Goal: Task Accomplishment & Management: Use online tool/utility

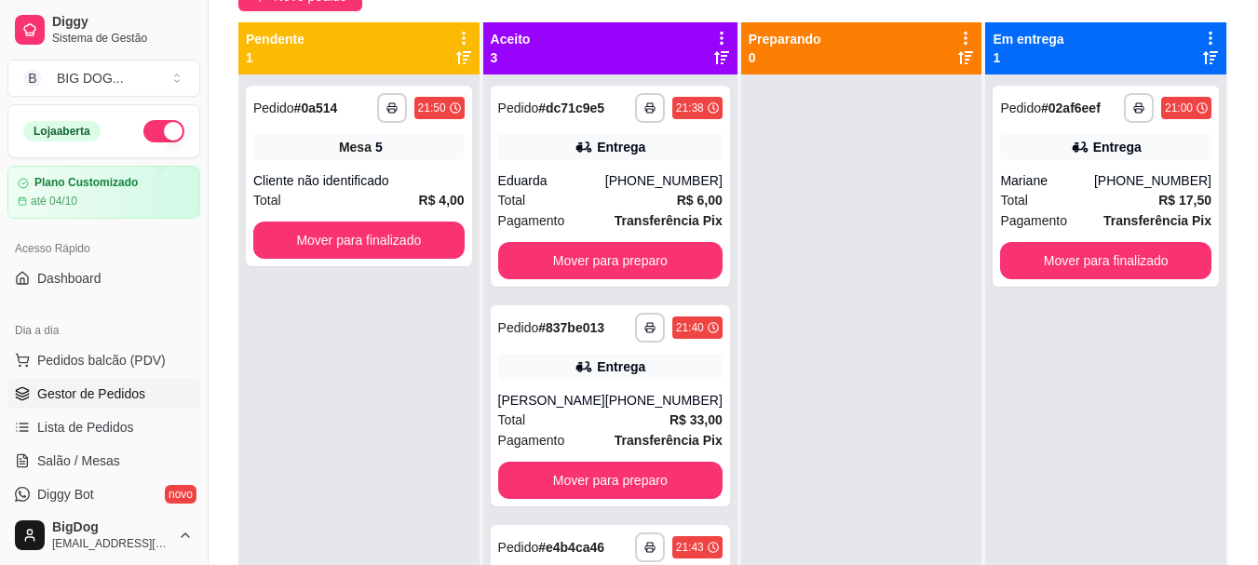
scroll to position [186, 0]
click at [101, 446] on link "Salão / Mesas" at bounding box center [103, 461] width 193 height 30
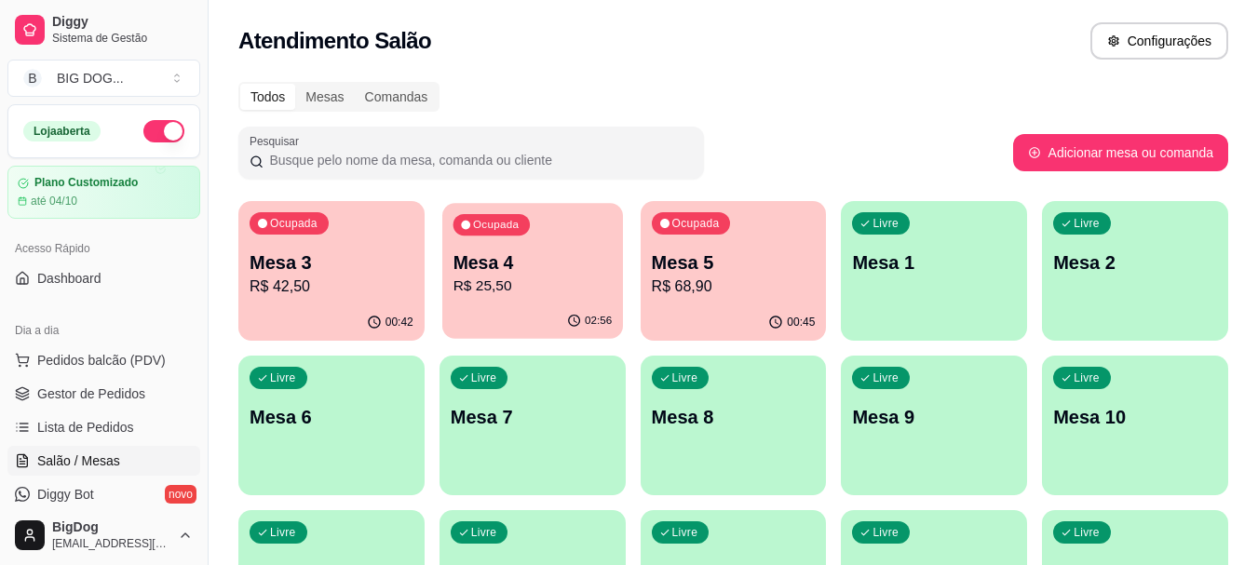
click at [577, 285] on p "R$ 25,50" at bounding box center [531, 286] width 159 height 21
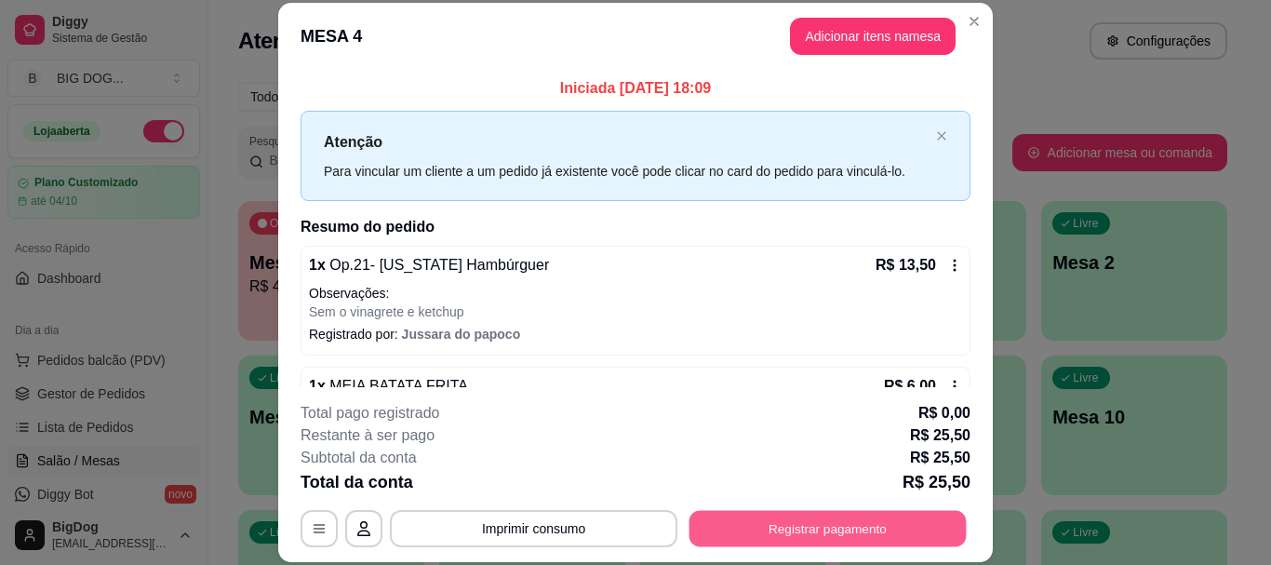
click at [911, 535] on button "Registrar pagamento" at bounding box center [828, 529] width 277 height 36
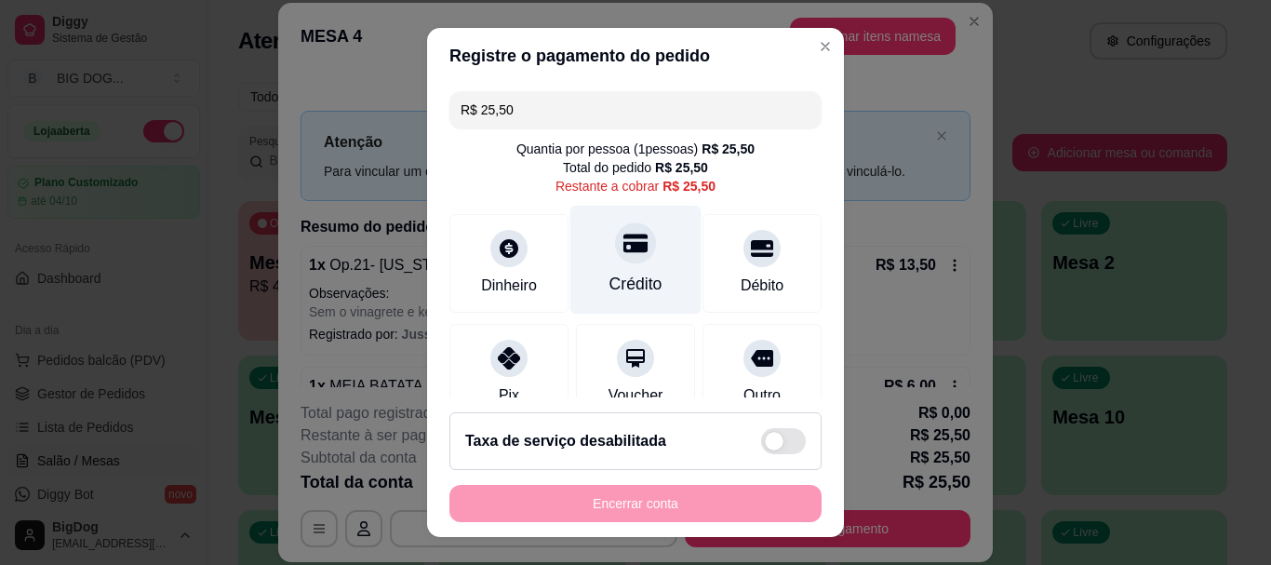
click at [610, 280] on div "Crédito" at bounding box center [636, 285] width 53 height 24
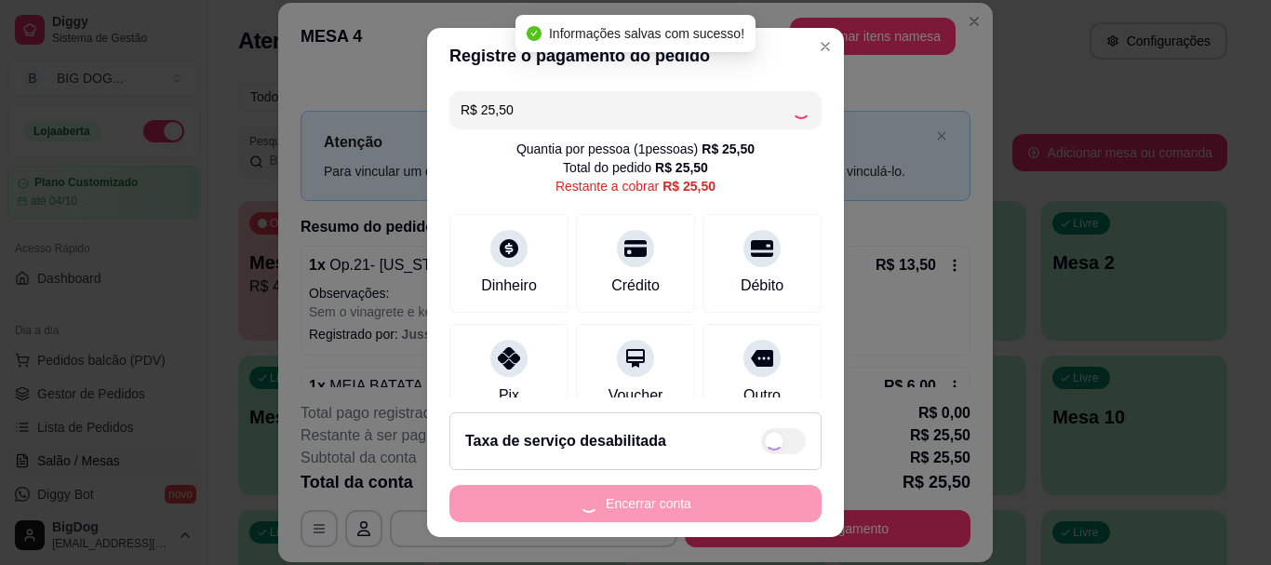
type input "R$ 0,00"
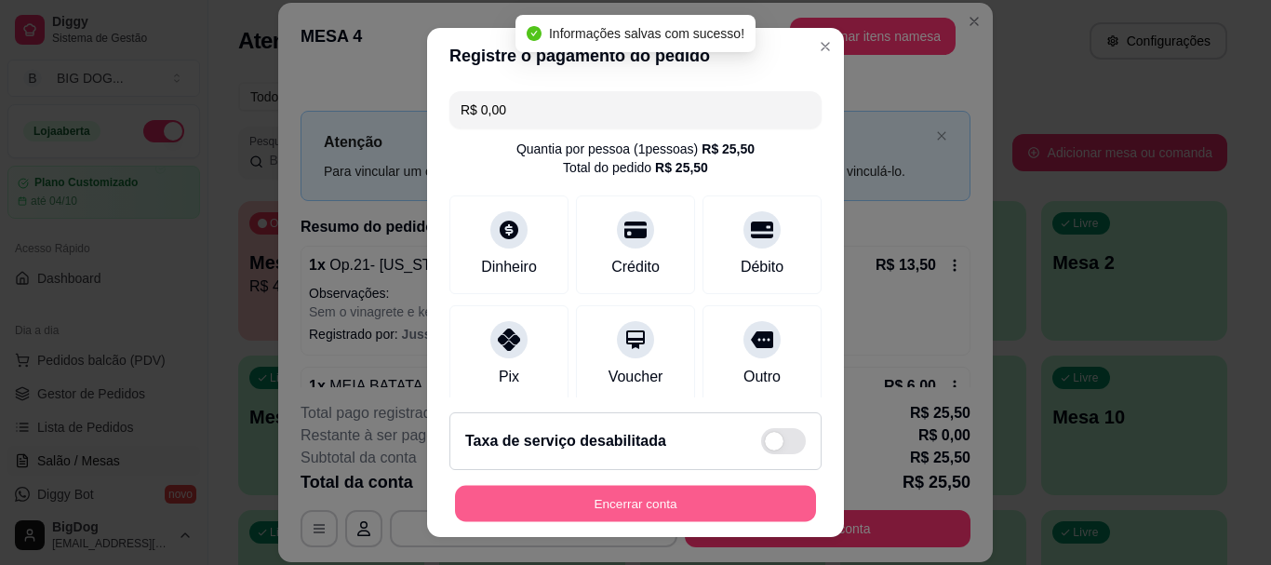
click at [677, 508] on button "Encerrar conta" at bounding box center [635, 503] width 361 height 36
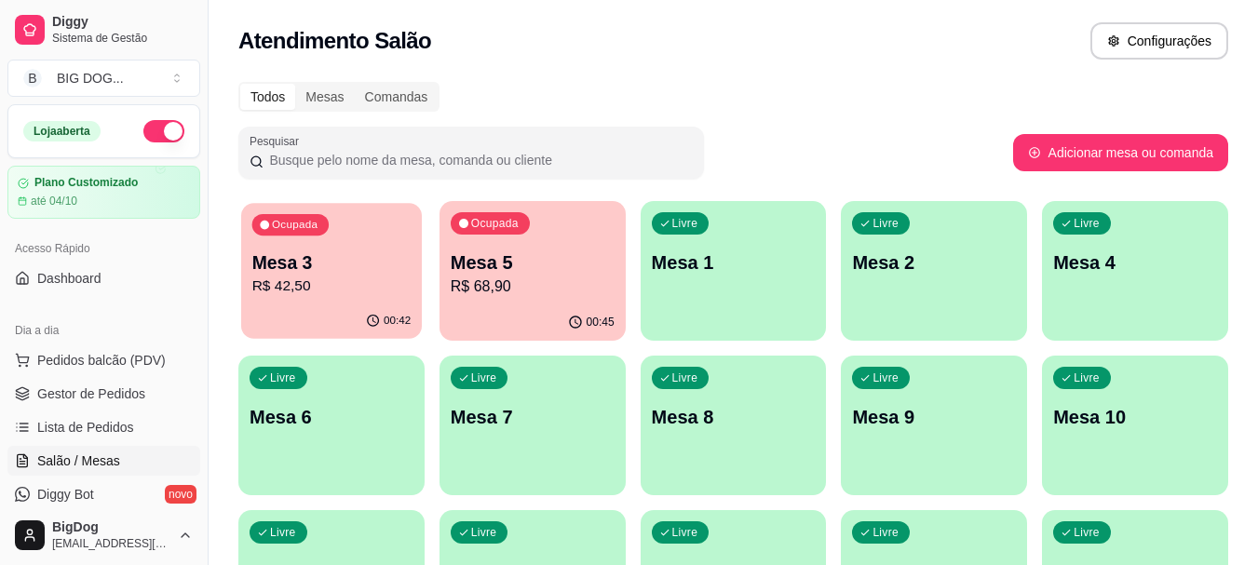
click at [342, 291] on p "R$ 42,50" at bounding box center [331, 286] width 159 height 21
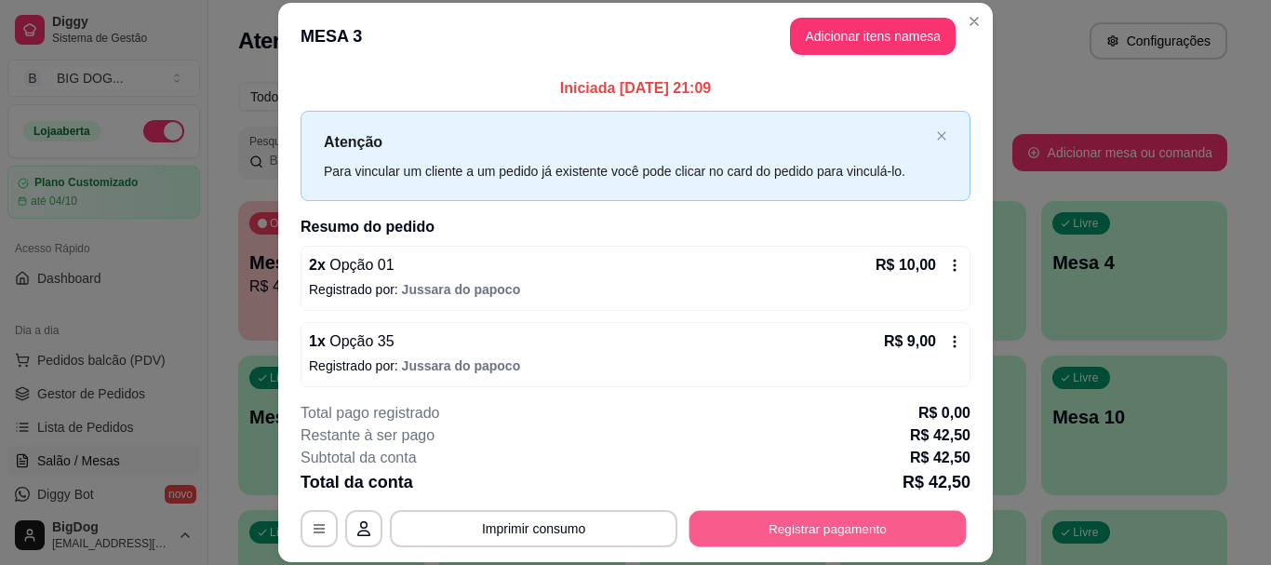
click at [822, 544] on button "Registrar pagamento" at bounding box center [828, 529] width 277 height 36
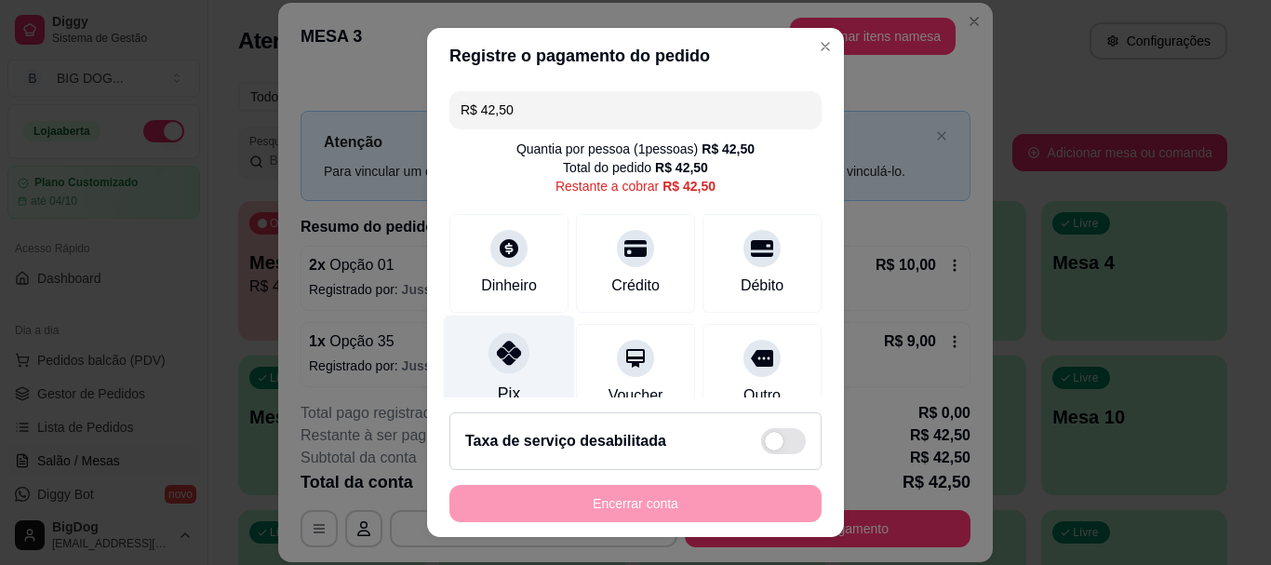
click at [504, 360] on icon at bounding box center [509, 354] width 24 height 24
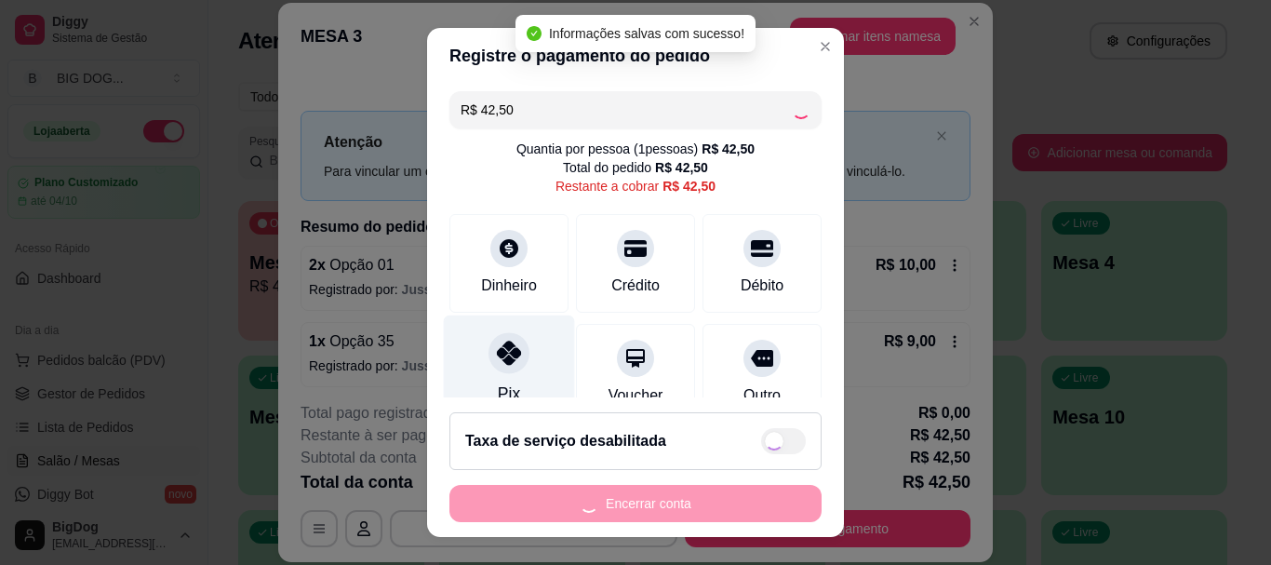
type input "R$ 0,00"
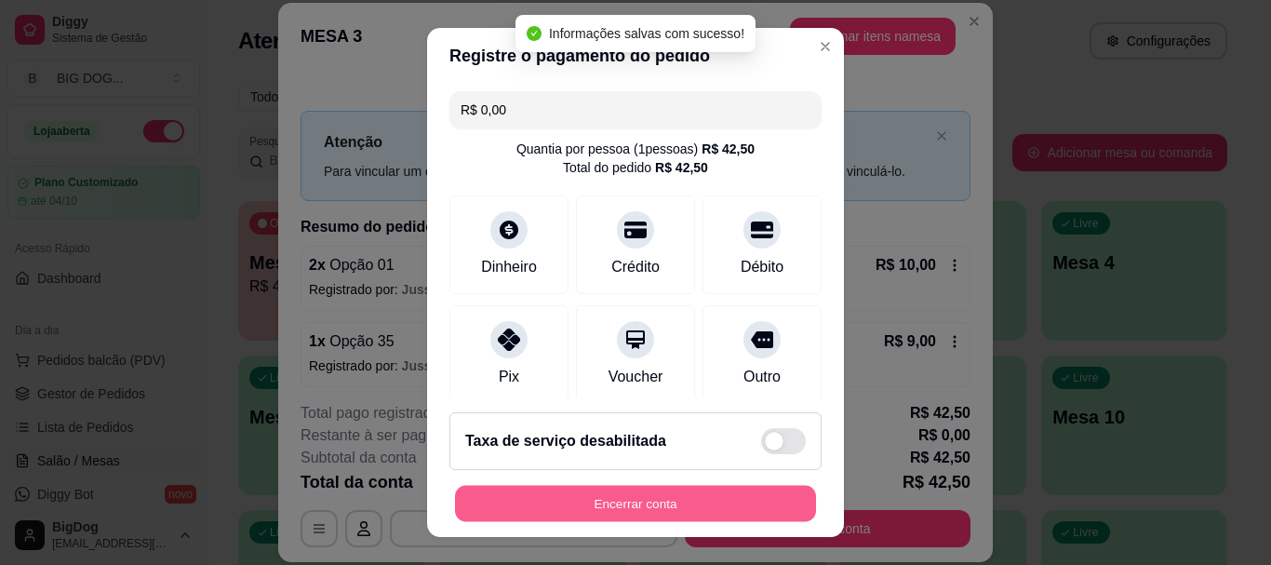
click at [600, 516] on button "Encerrar conta" at bounding box center [635, 503] width 361 height 36
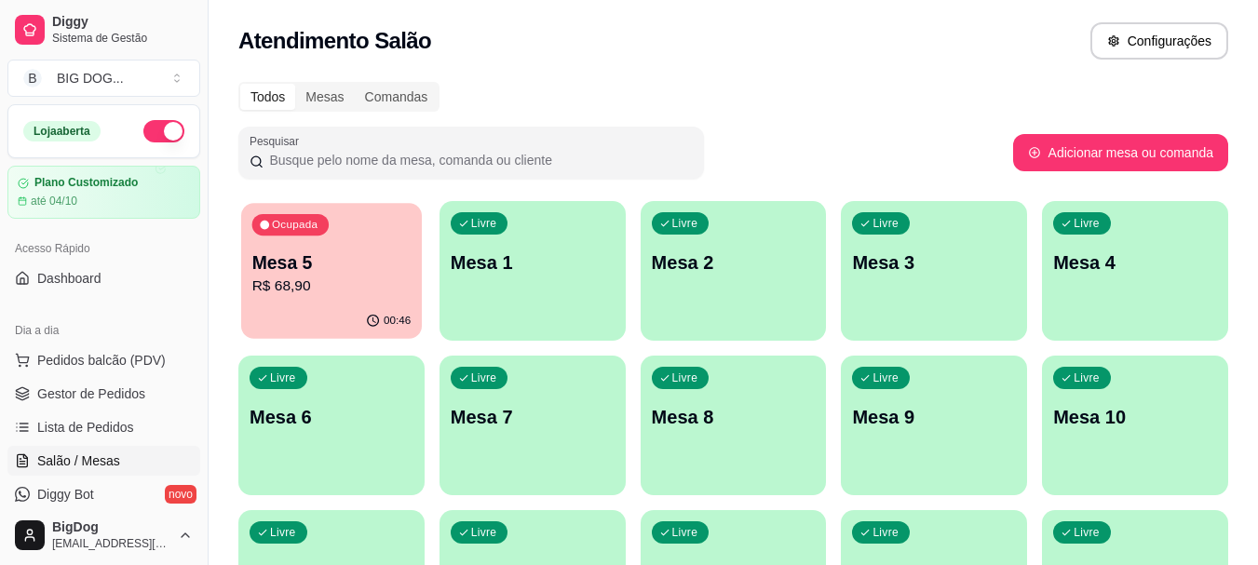
click at [280, 256] on p "Mesa 5" at bounding box center [331, 262] width 159 height 25
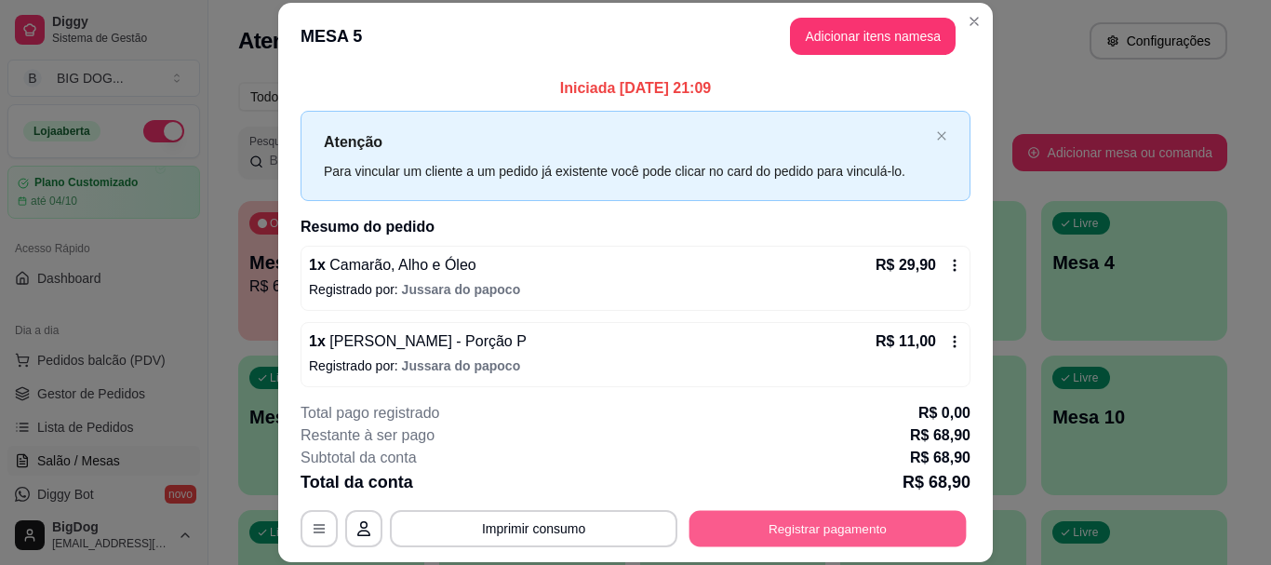
click at [778, 511] on button "Registrar pagamento" at bounding box center [828, 529] width 277 height 36
click at [763, 511] on button "Registrar pagamento" at bounding box center [828, 529] width 277 height 36
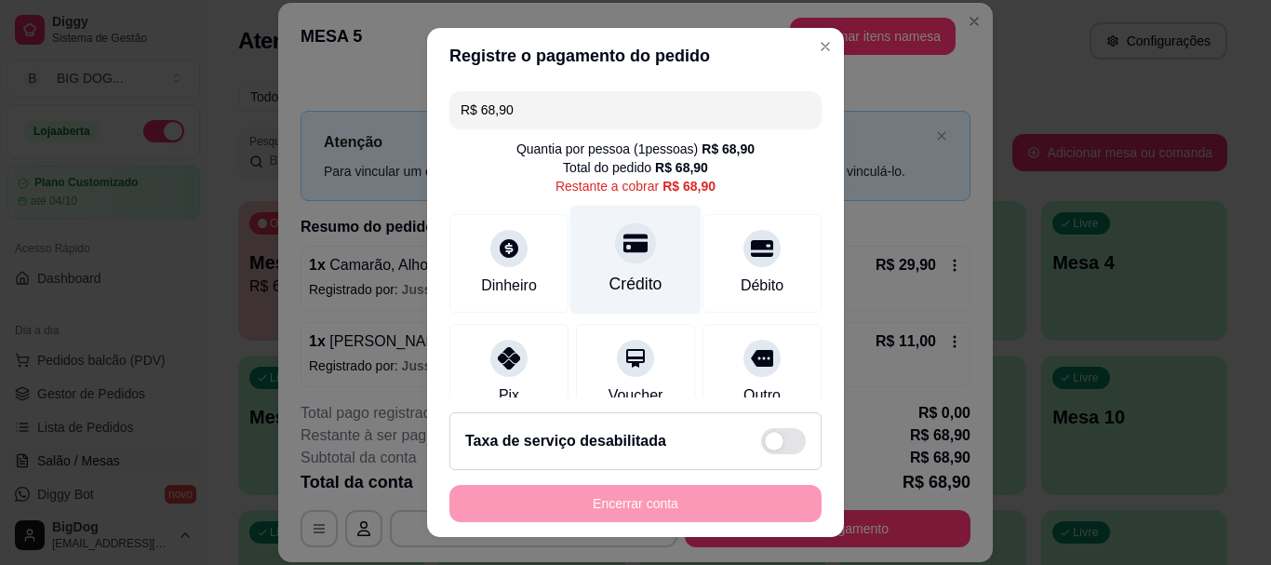
click at [590, 264] on div "Crédito" at bounding box center [636, 260] width 131 height 109
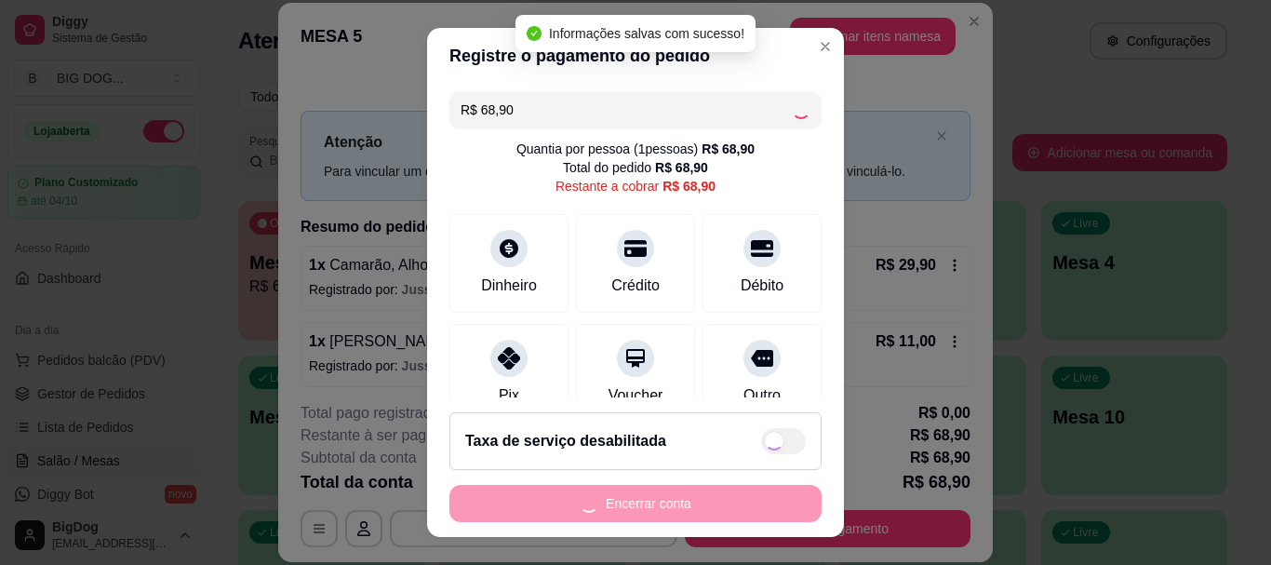
type input "R$ 0,00"
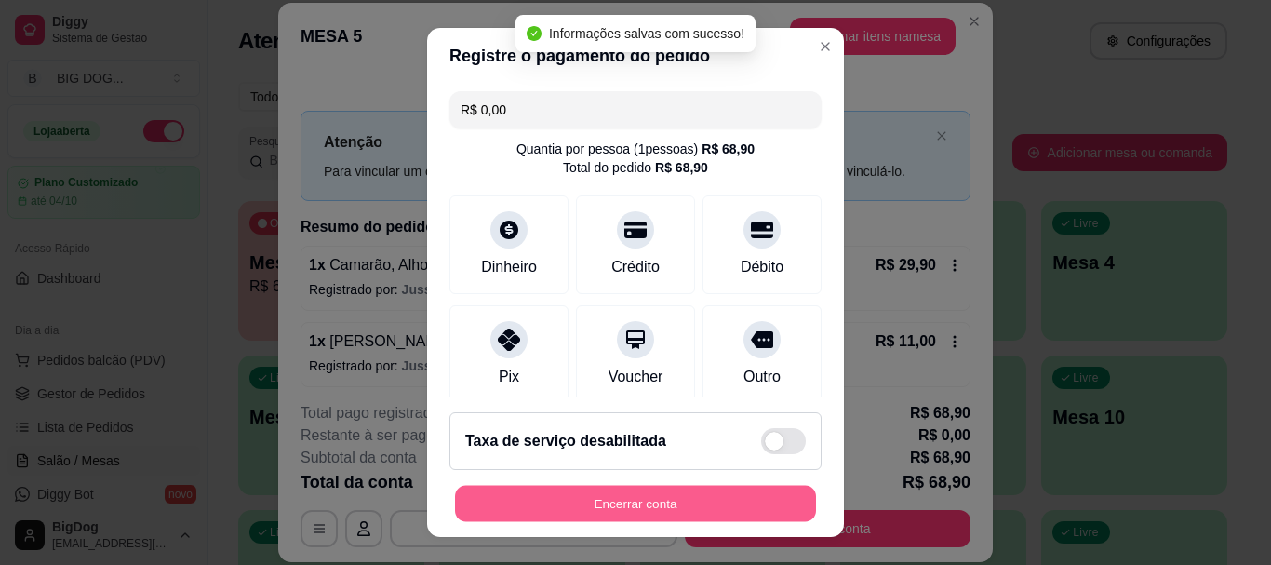
click at [668, 492] on button "Encerrar conta" at bounding box center [635, 503] width 361 height 36
